Goal: Navigation & Orientation: Find specific page/section

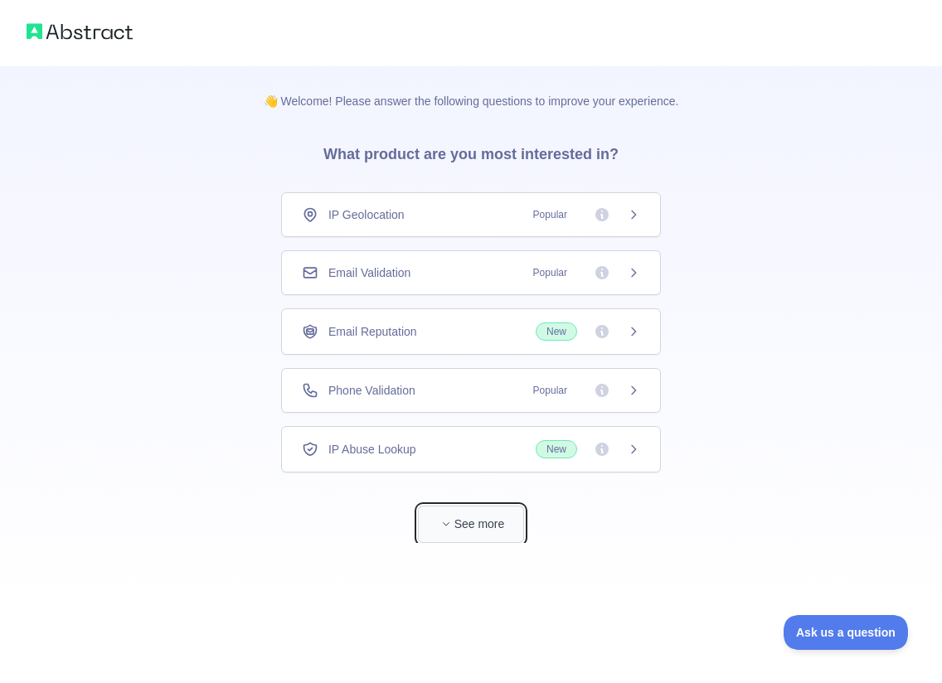
click at [460, 524] on button "See more" at bounding box center [471, 524] width 106 height 37
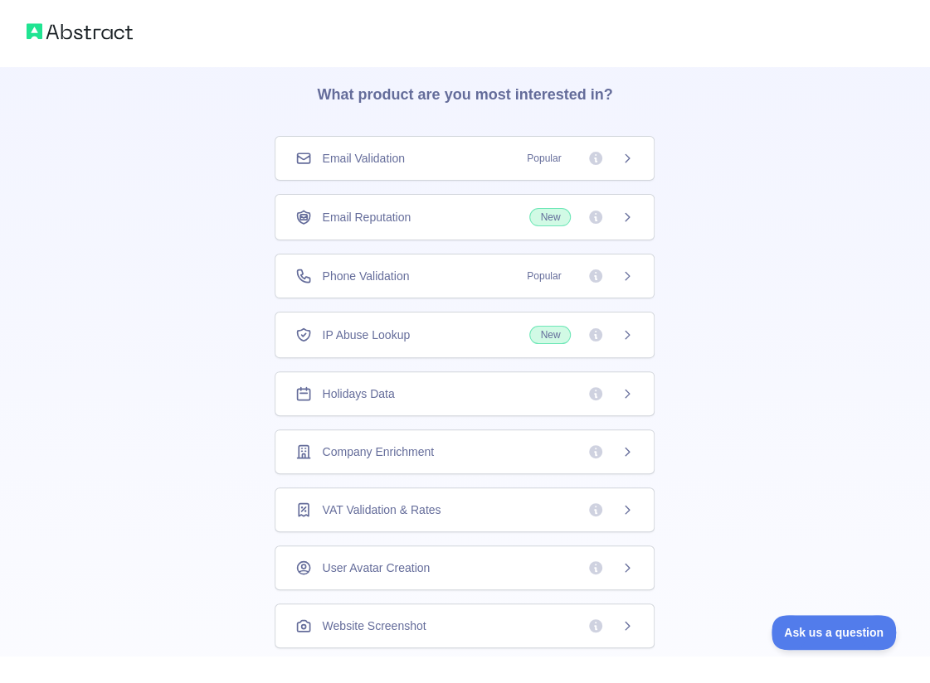
scroll to position [64, 0]
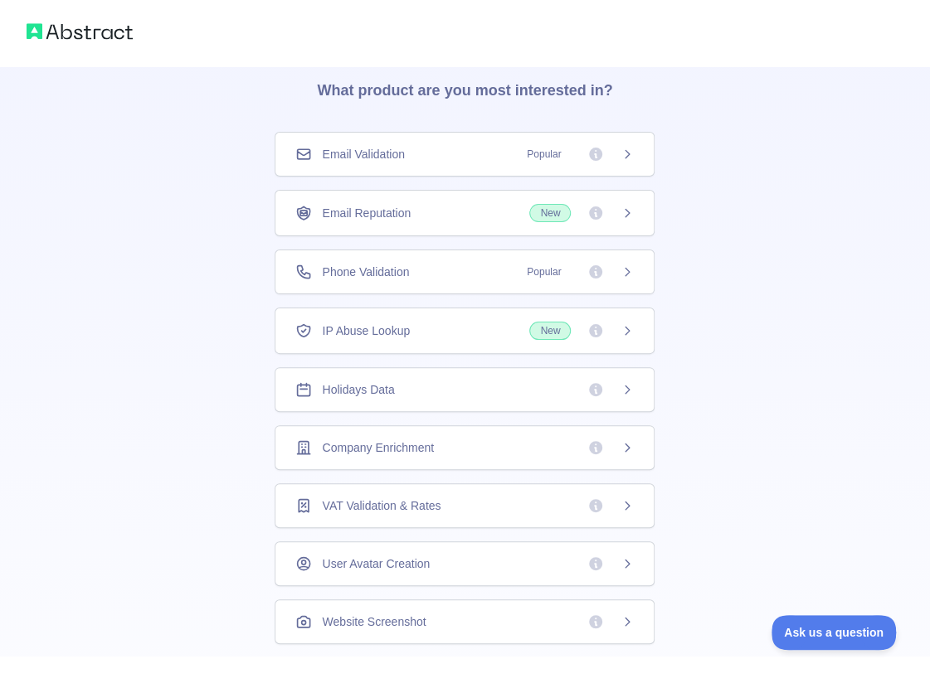
click at [386, 323] on span "IP Abuse Lookup" at bounding box center [366, 331] width 88 height 17
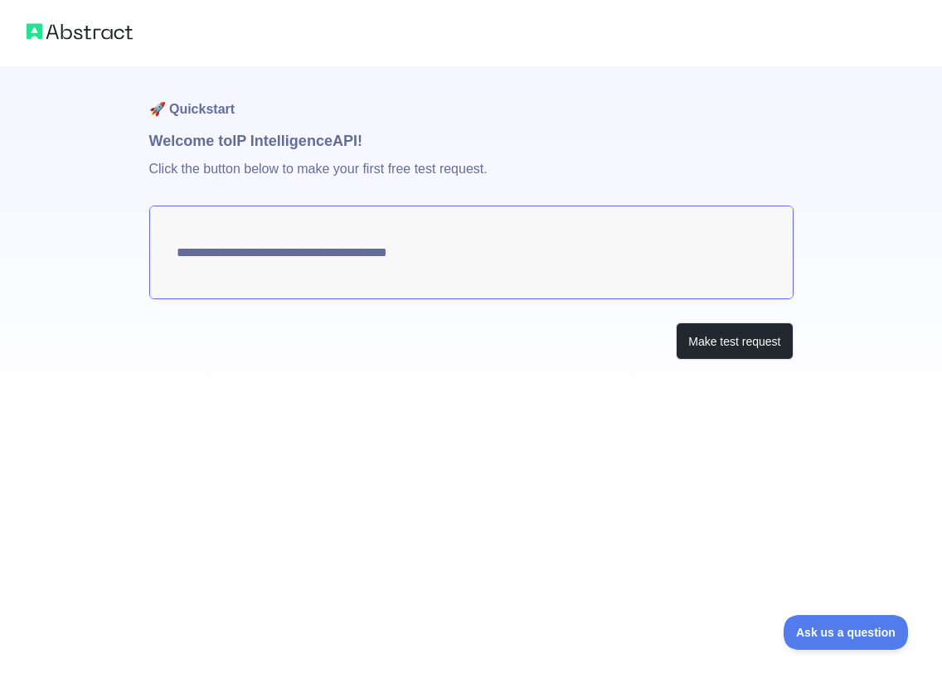
type textarea "**********"
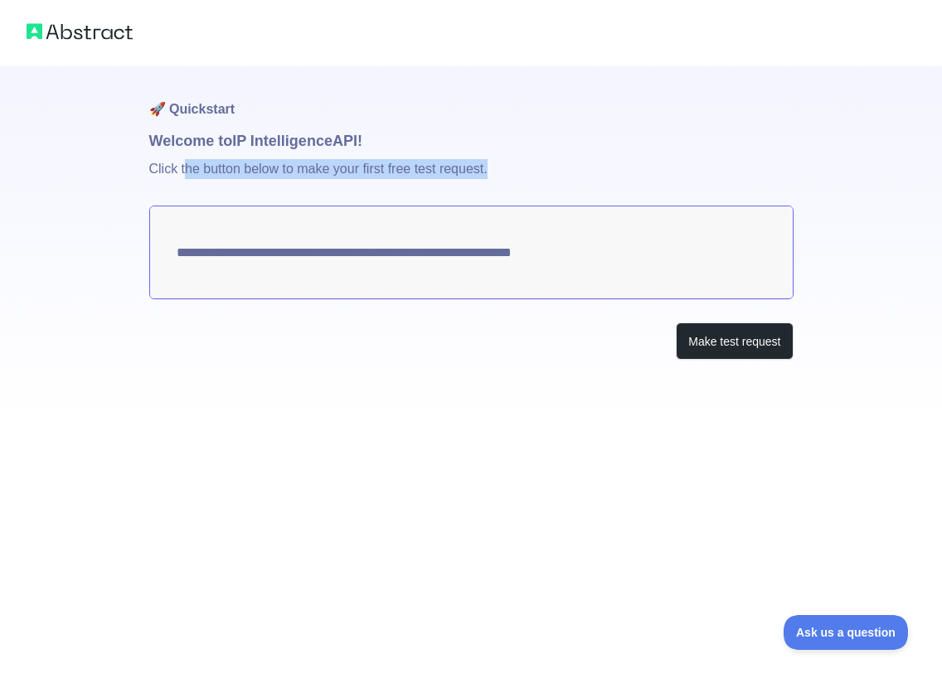
drag, startPoint x: 216, startPoint y: 170, endPoint x: 551, endPoint y: 170, distance: 334.2
click at [547, 170] on p "Click the button below to make your first free test request." at bounding box center [471, 179] width 644 height 53
click at [599, 170] on p "Click the button below to make your first free test request." at bounding box center [471, 179] width 644 height 53
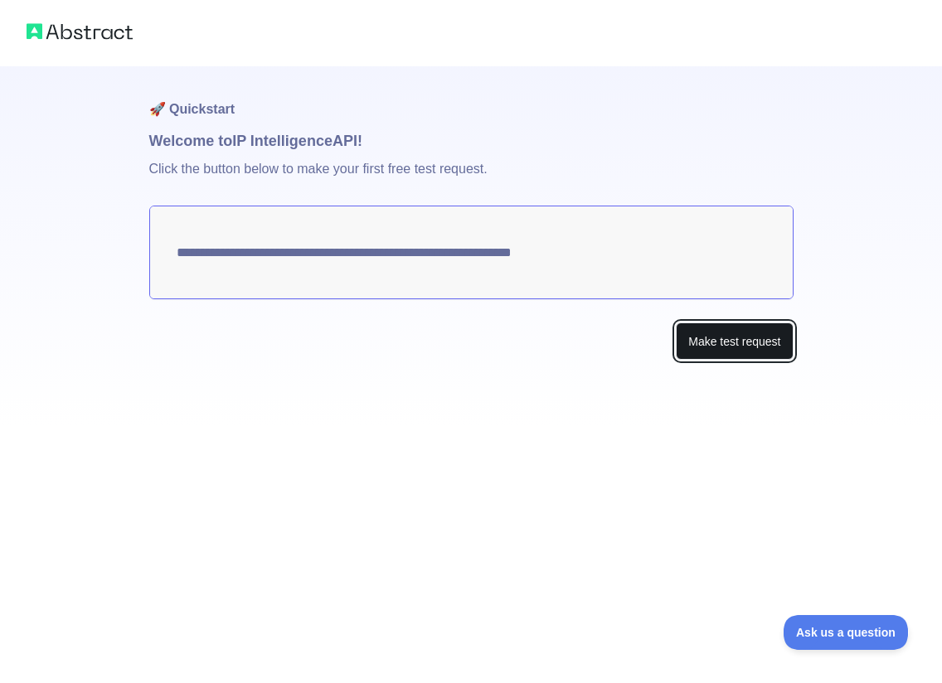
click at [737, 342] on button "Make test request" at bounding box center [734, 341] width 117 height 37
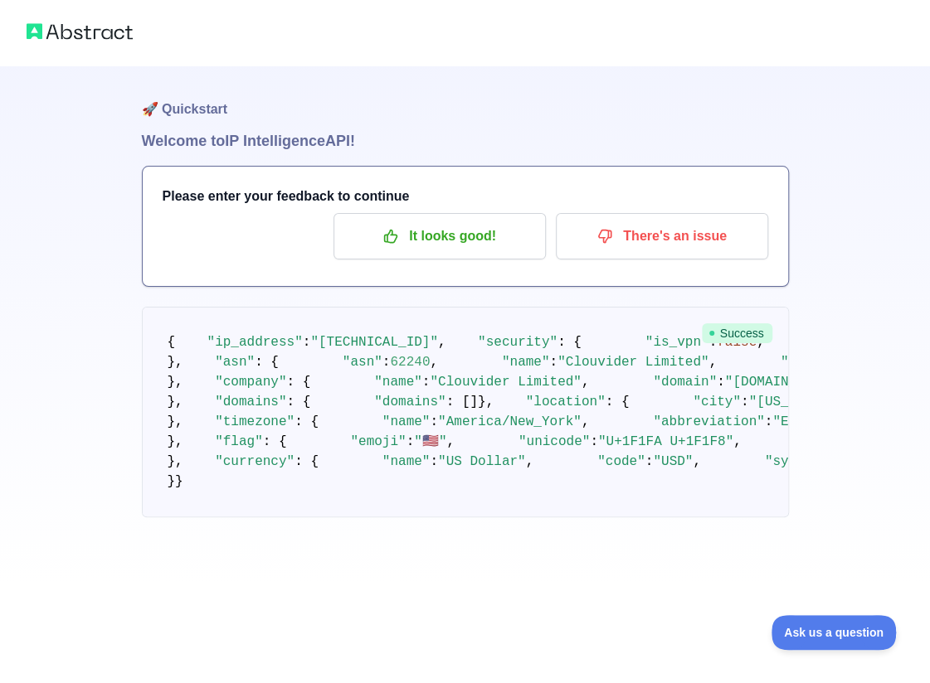
click at [68, 32] on img at bounding box center [80, 31] width 106 height 23
click at [40, 33] on img at bounding box center [80, 31] width 106 height 23
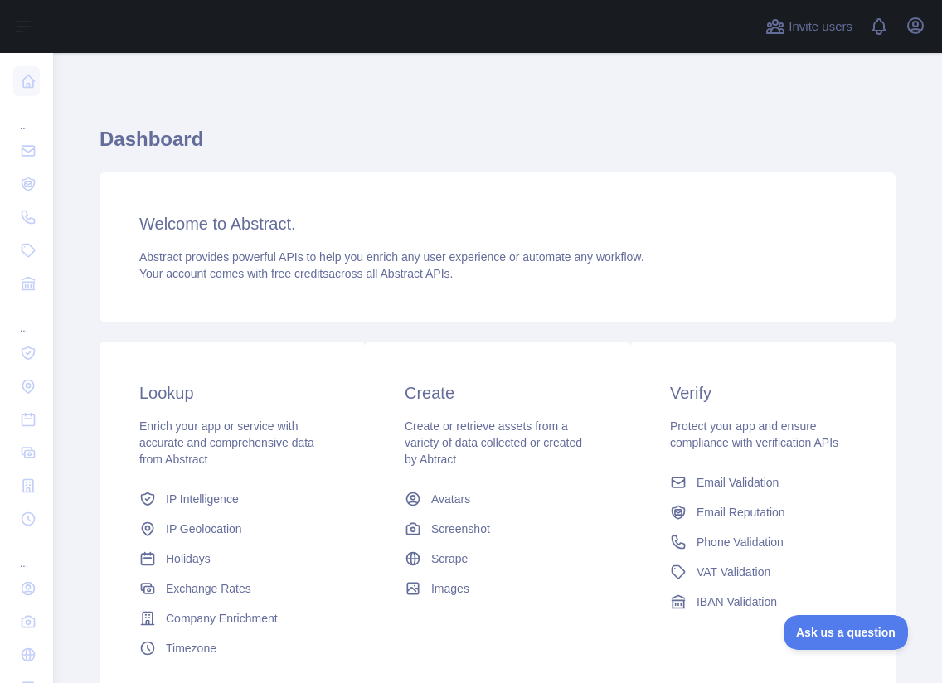
click at [526, 135] on h1 "Dashboard" at bounding box center [498, 146] width 796 height 40
click at [917, 23] on icon "button" at bounding box center [915, 25] width 15 height 15
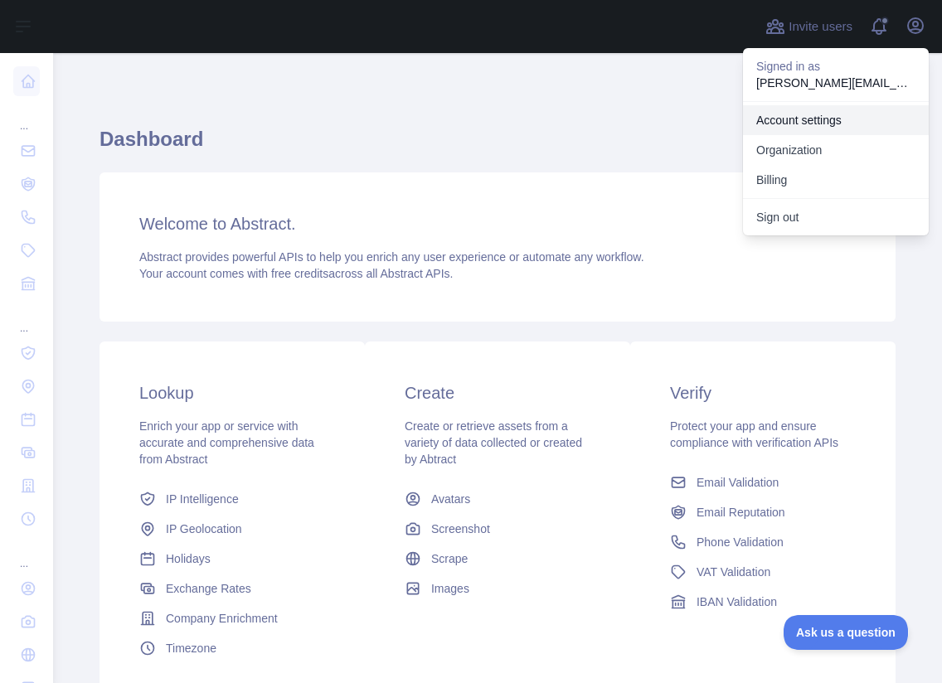
click at [799, 124] on link "Account settings" at bounding box center [836, 120] width 186 height 30
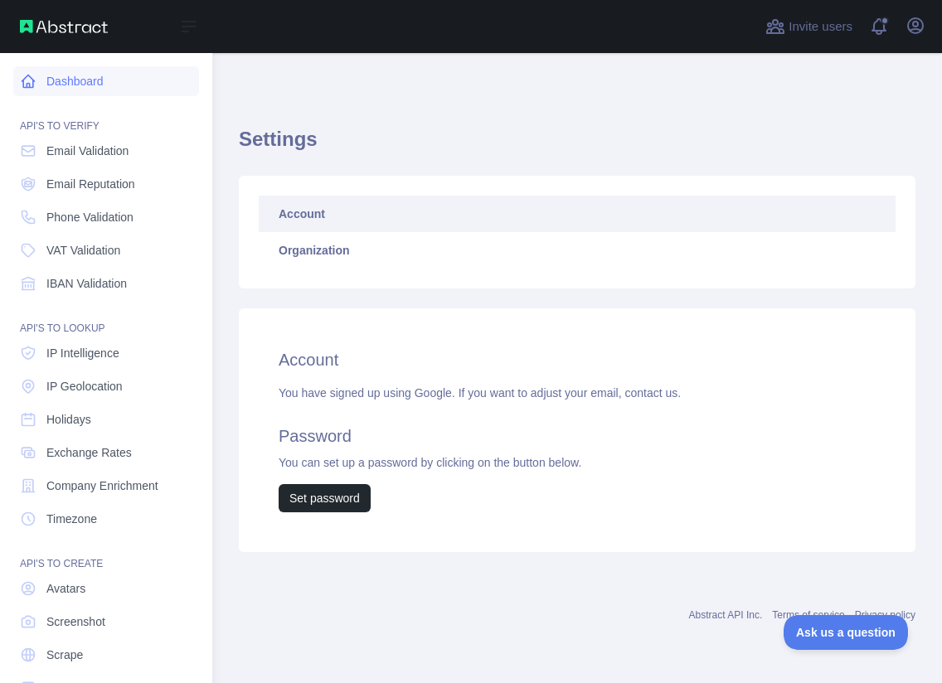
click at [80, 75] on link "Dashboard" at bounding box center [106, 81] width 186 height 30
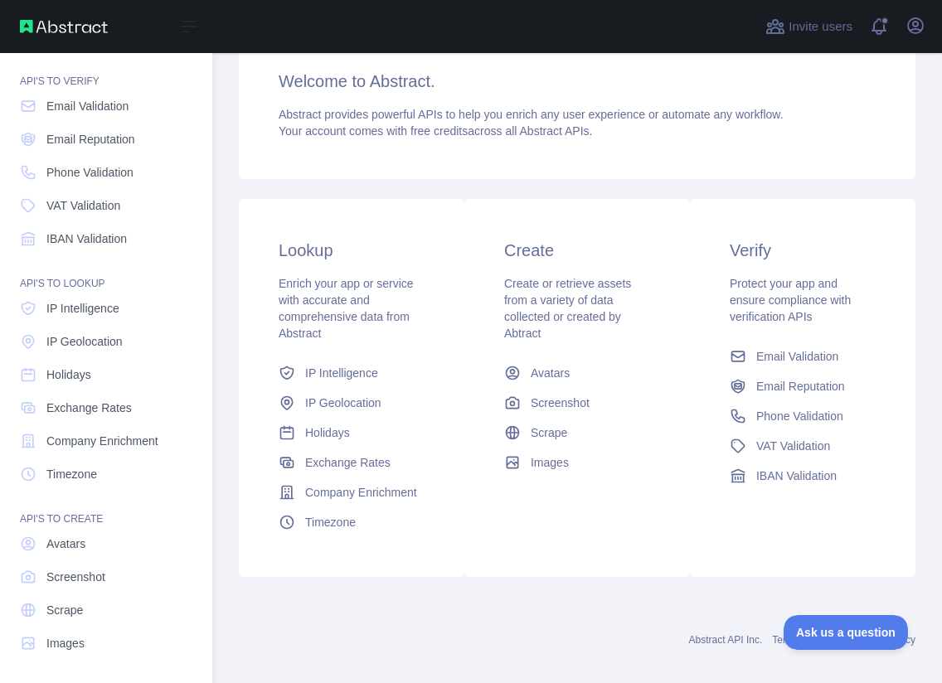
scroll to position [46, 0]
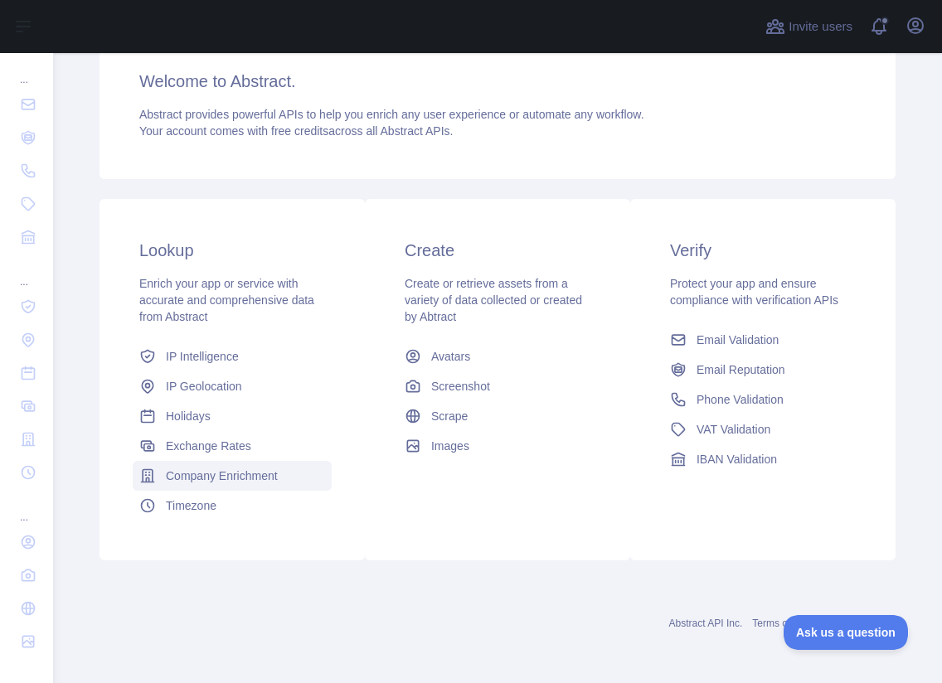
click at [231, 472] on span "Company Enrichment" at bounding box center [222, 476] width 112 height 17
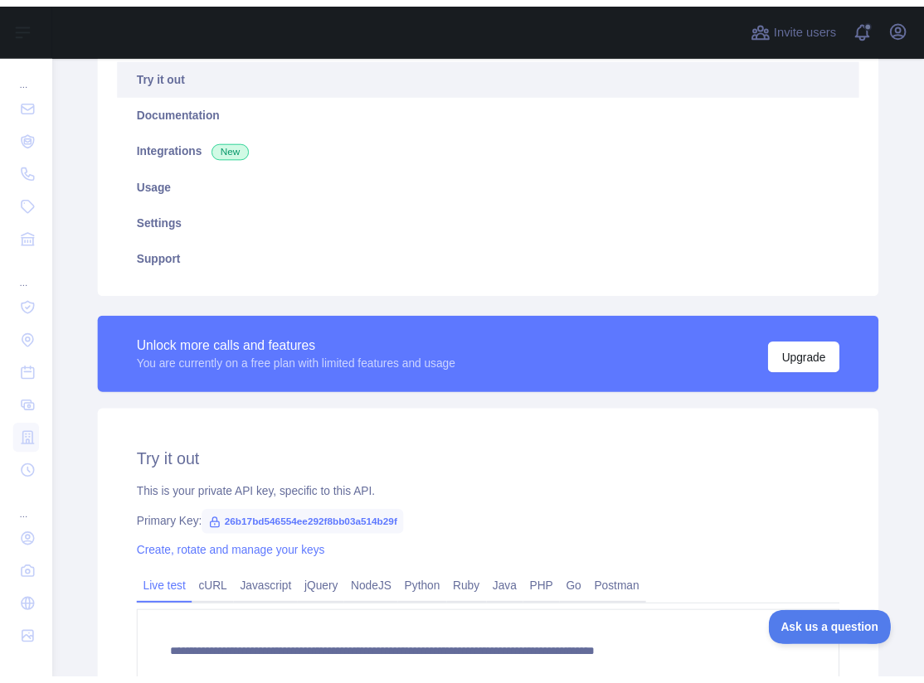
scroll to position [226, 0]
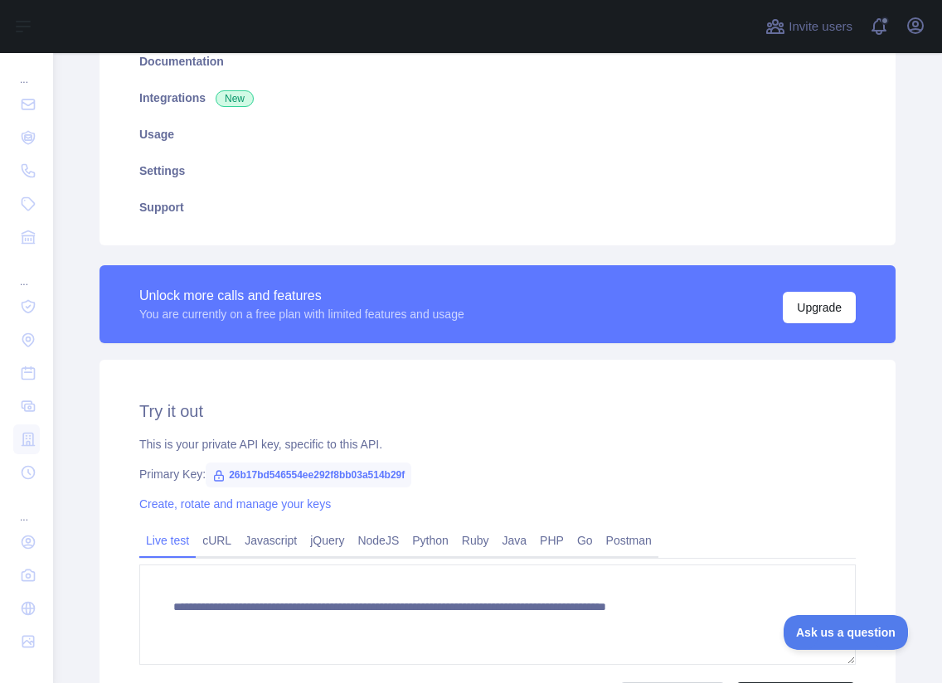
click at [342, 477] on span "26b17bd546554ee292f8bb03a514b29f" at bounding box center [309, 475] width 206 height 25
copy span "26b17bd546554ee292f8bb03a514b29f"
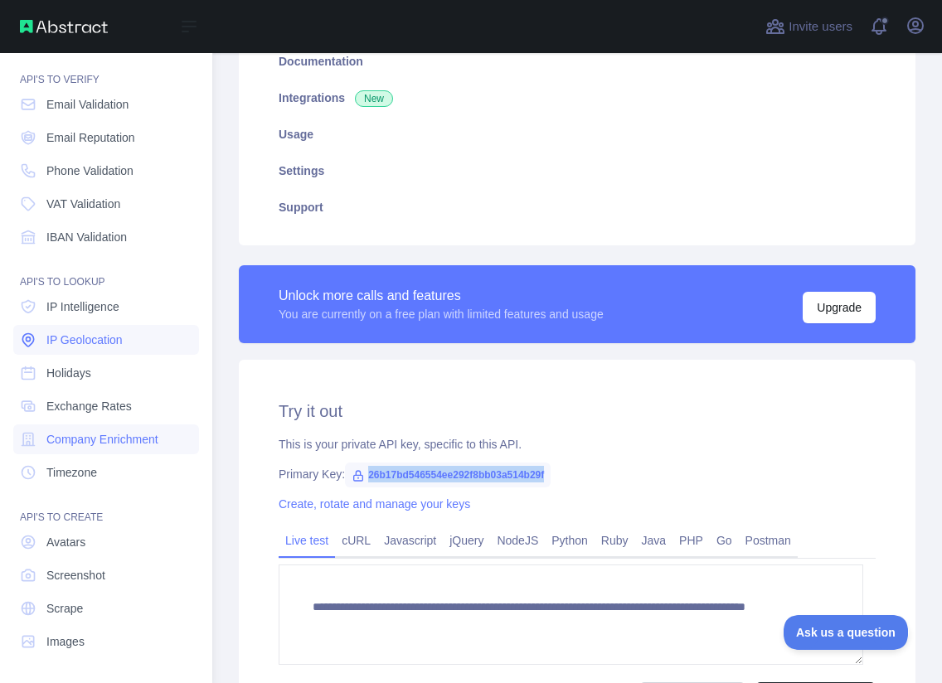
click at [81, 346] on span "IP Geolocation" at bounding box center [84, 340] width 76 height 17
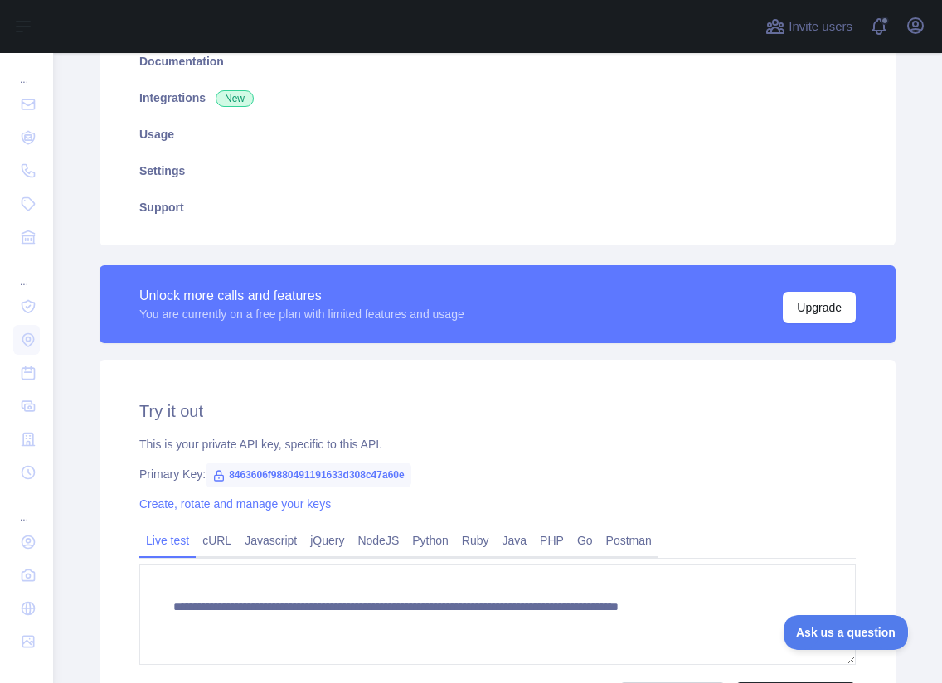
click at [371, 474] on span "8463606f9880491191633d308c47a60e" at bounding box center [309, 475] width 206 height 25
click at [370, 474] on span "8463606f9880491191633d308c47a60e" at bounding box center [309, 475] width 206 height 25
copy span "8463606f9880491191633d308c47a60e"
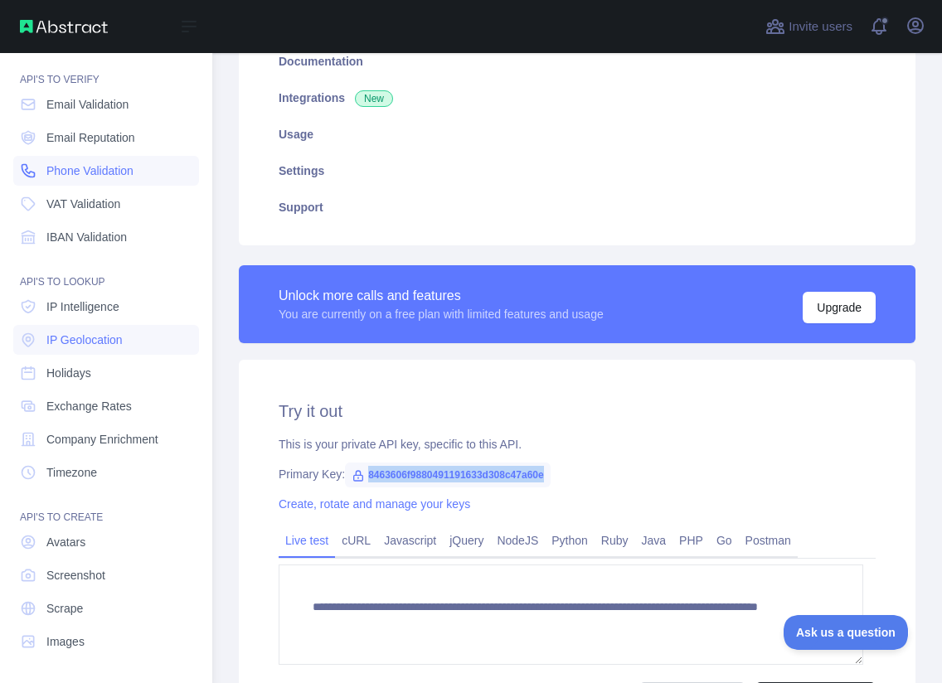
click at [100, 174] on span "Phone Validation" at bounding box center [89, 171] width 87 height 17
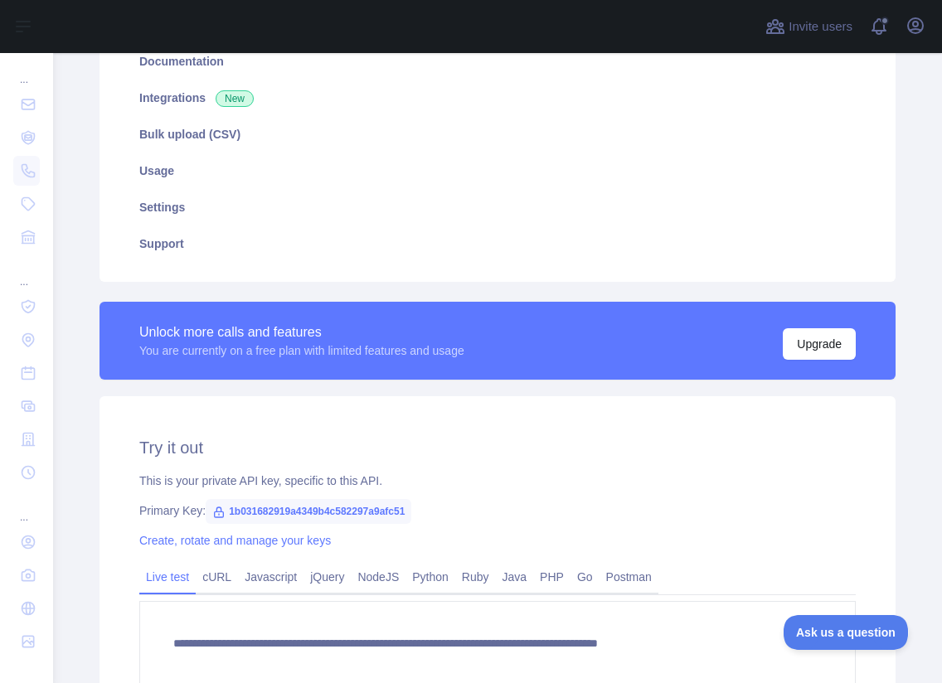
click at [355, 511] on span "1b031682919a4349b4c582297a9afc51" at bounding box center [309, 511] width 206 height 25
copy span "1b031682919a4349b4c582297a9afc51"
